Goal: Navigation & Orientation: Find specific page/section

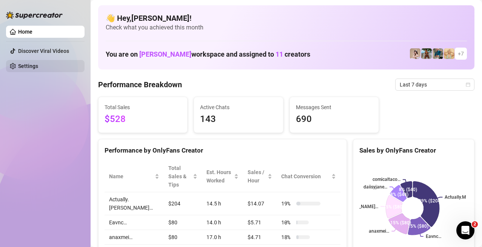
click at [38, 67] on link "Settings" at bounding box center [28, 66] width 20 height 6
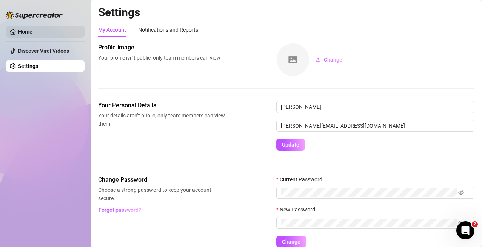
click at [32, 34] on link "Home" at bounding box center [25, 32] width 14 height 6
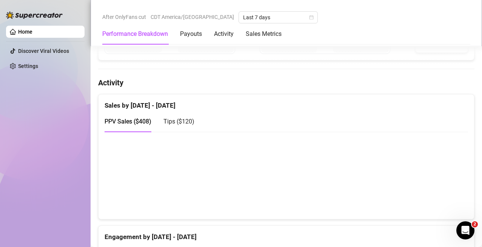
scroll to position [388, 0]
click at [362, 94] on div "Sales by [DATE] - [DATE]" at bounding box center [287, 102] width 364 height 16
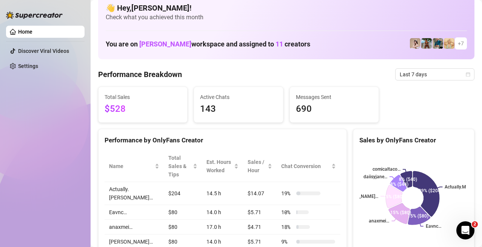
scroll to position [0, 0]
